Goal: Navigation & Orientation: Find specific page/section

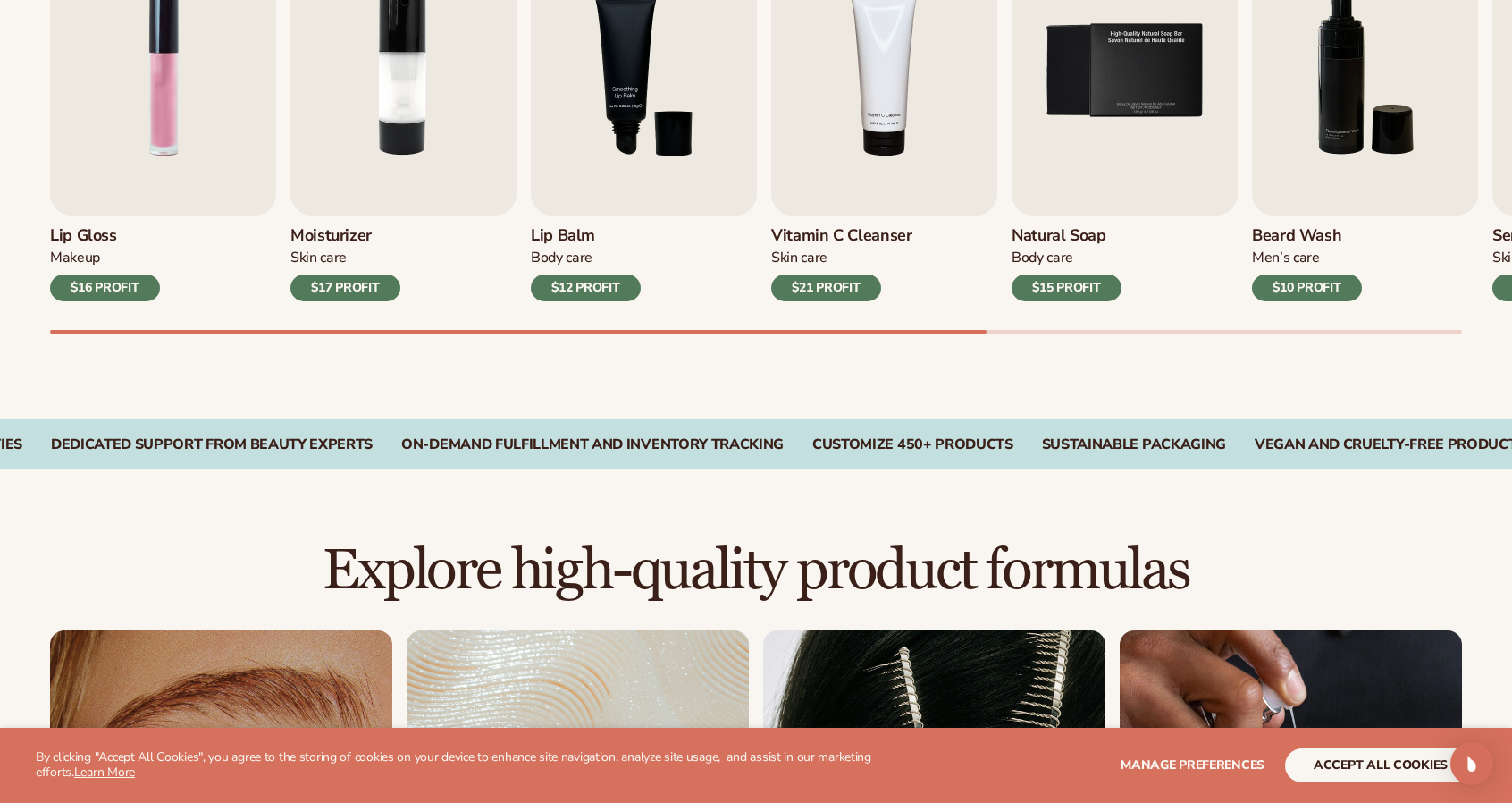
scroll to position [477, 0]
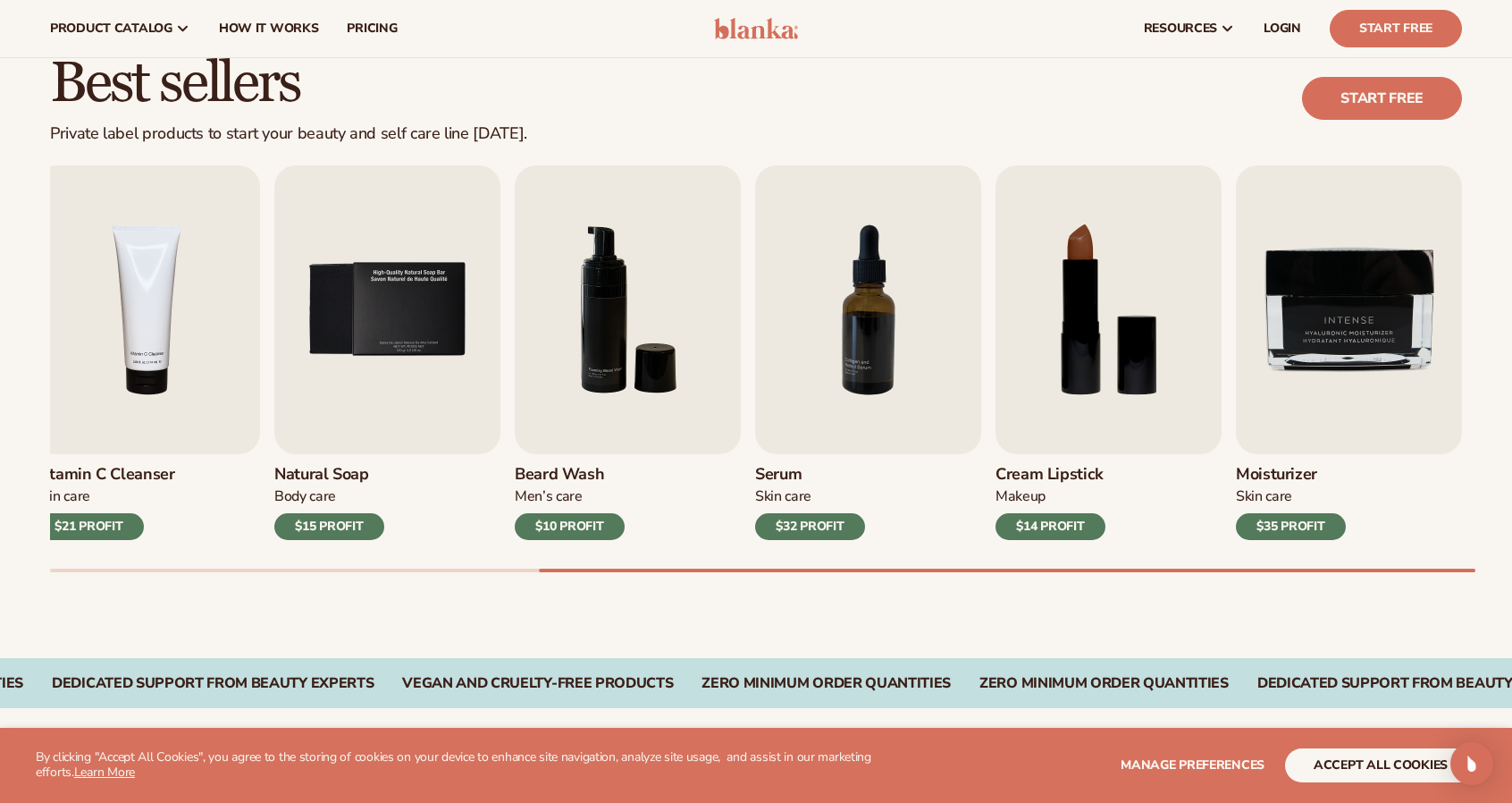
click at [1487, 596] on div "Best sellers Private label products to start your beauty and self care line [DA…" at bounding box center [756, 331] width 1512 height 655
drag, startPoint x: 698, startPoint y: 572, endPoint x: 542, endPoint y: 602, distance: 158.9
click at [542, 602] on div "Best sellers Private label products to start your beauty and self care line [DA…" at bounding box center [756, 331] width 1512 height 655
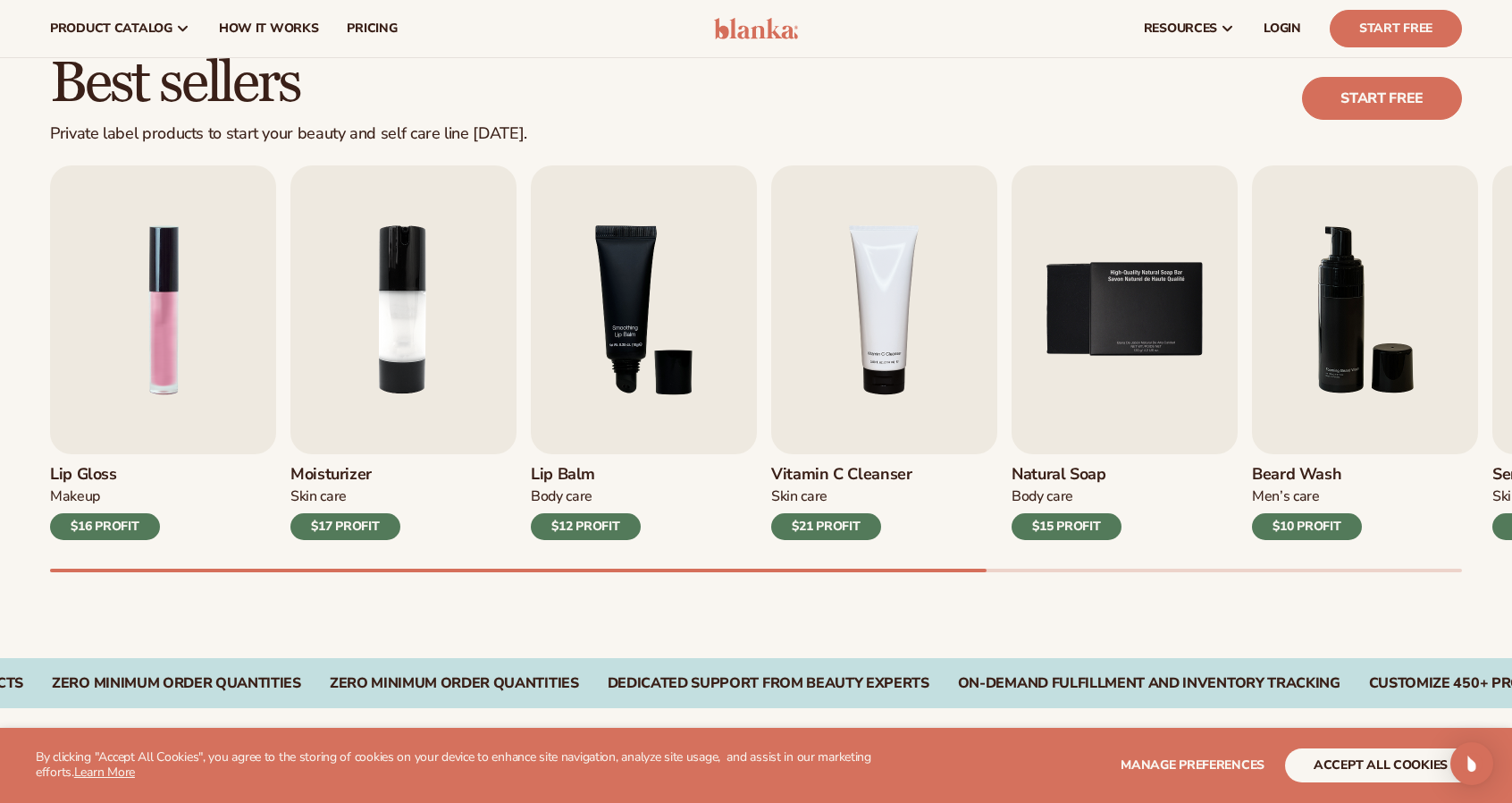
click at [35, 536] on div "Best sellers Private label products to start your beauty and self care line [DA…" at bounding box center [756, 331] width 1512 height 655
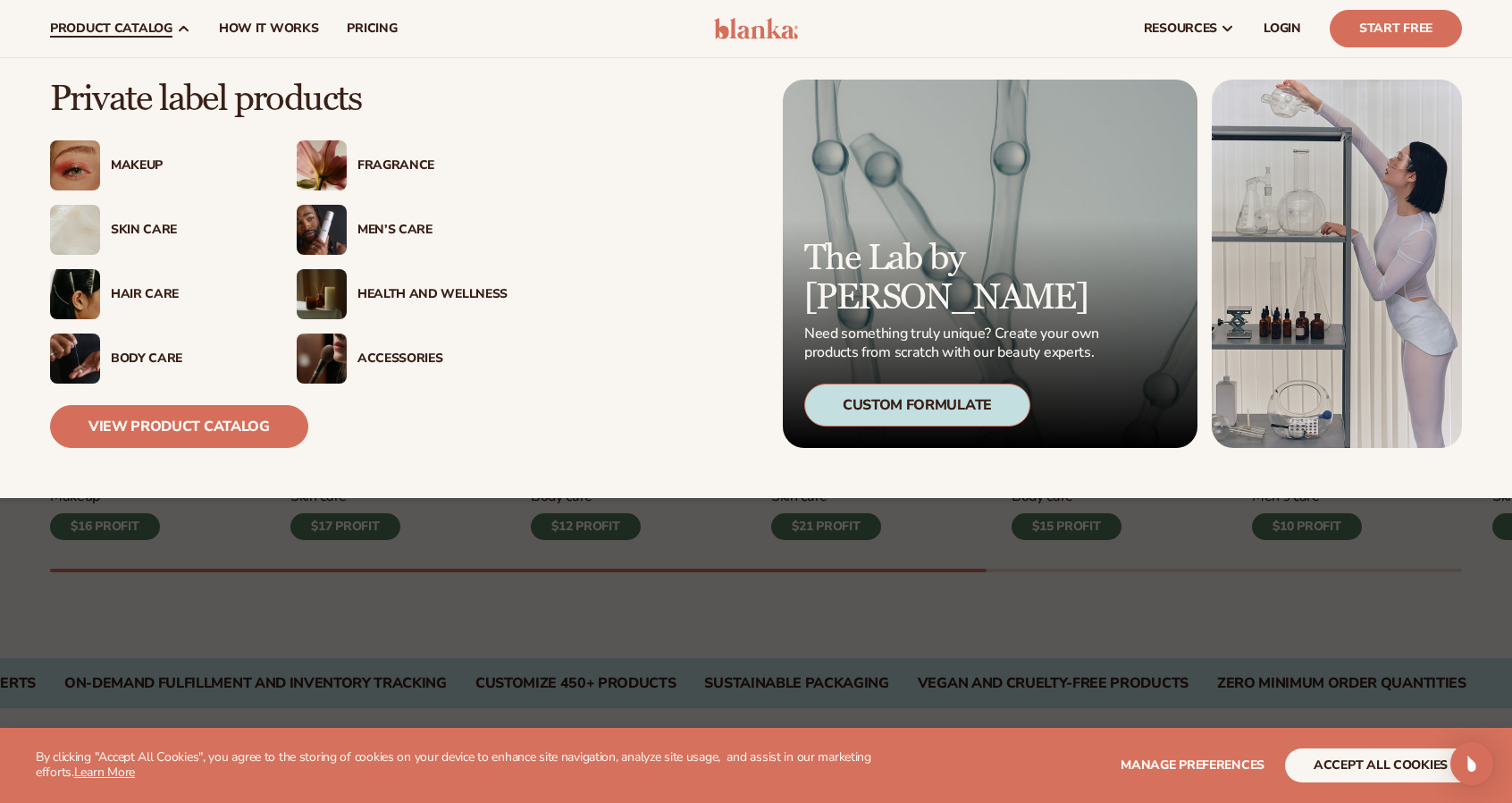
click at [172, 358] on div "Body Care" at bounding box center [186, 359] width 150 height 15
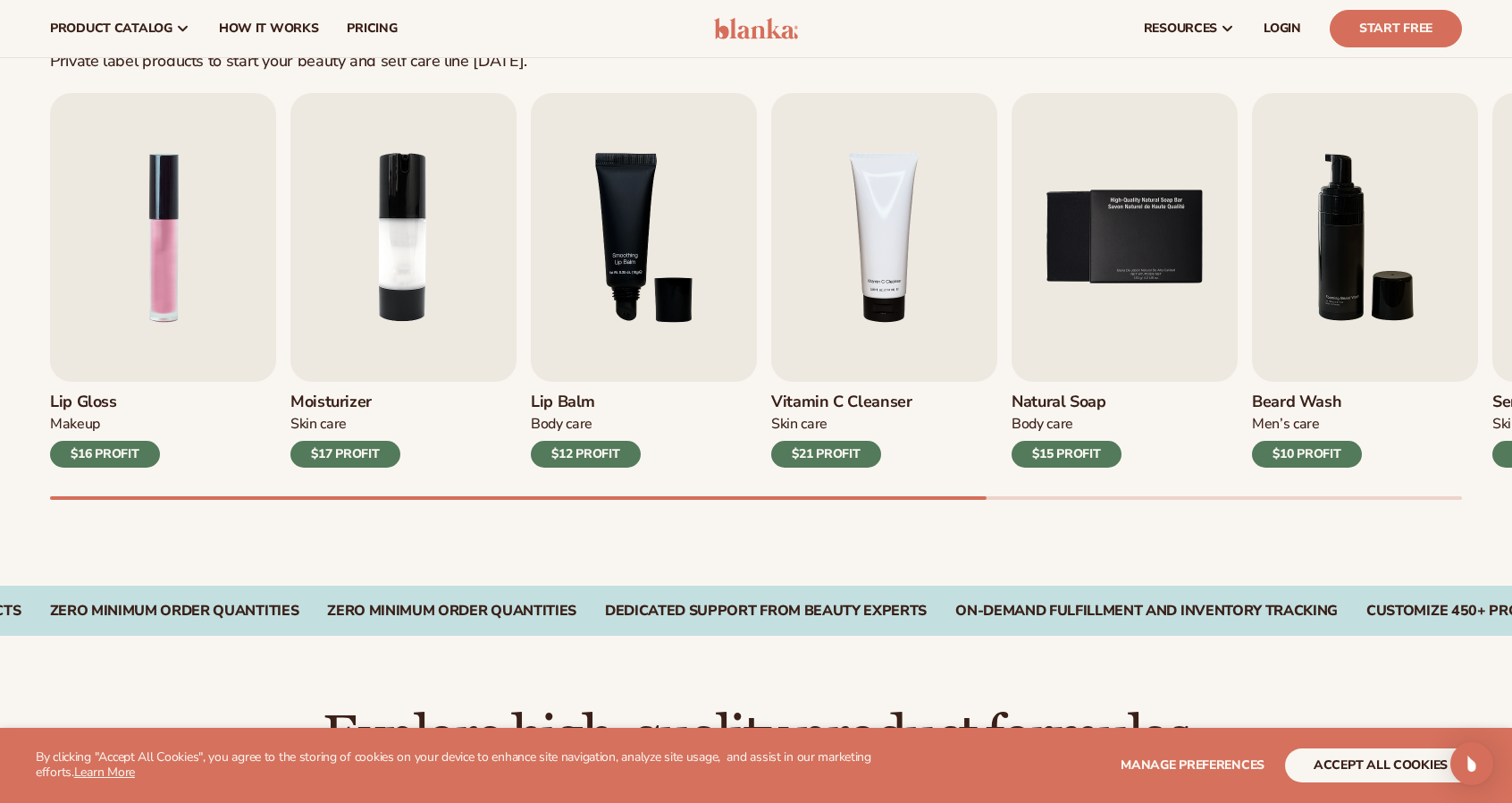
scroll to position [477, 0]
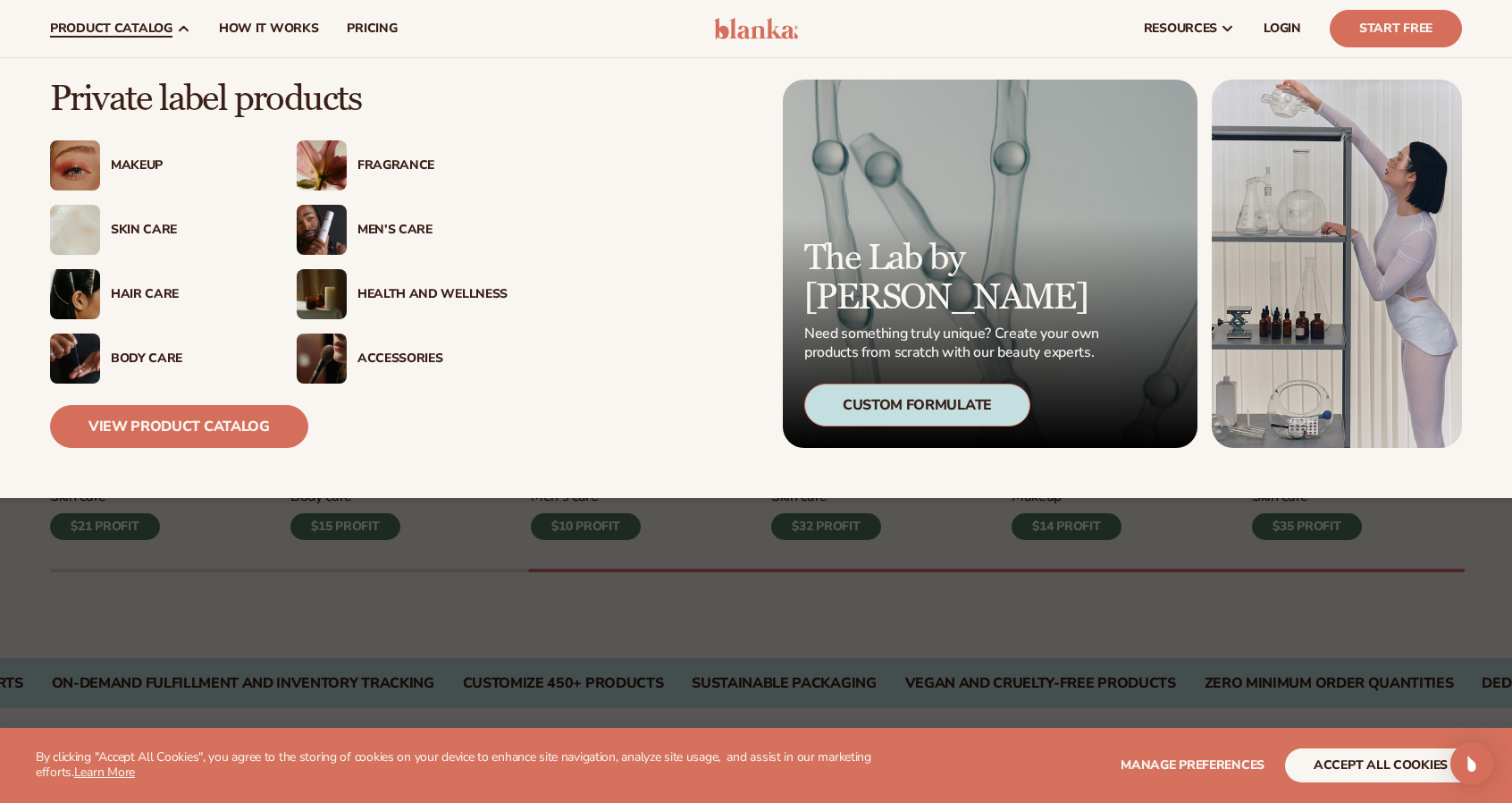
click at [422, 292] on div "Health And Wellness" at bounding box center [433, 294] width 150 height 15
